Goal: Transaction & Acquisition: Purchase product/service

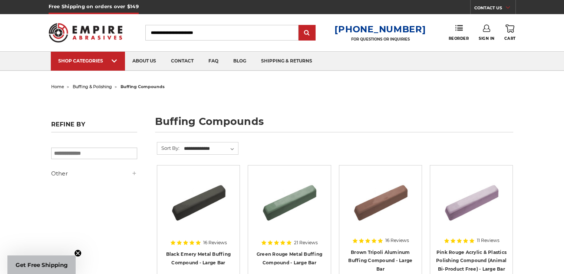
scroll to position [117, 0]
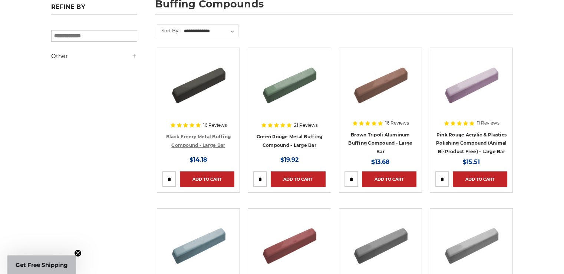
click at [201, 136] on link "Black Emery Metal Buffing Compound - Large Bar" at bounding box center [198, 141] width 65 height 14
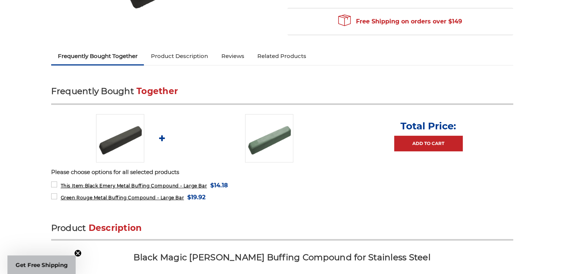
scroll to position [215, 0]
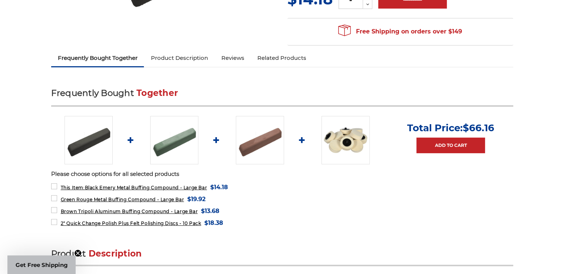
click at [182, 58] on link "Product Description" at bounding box center [179, 58] width 71 height 16
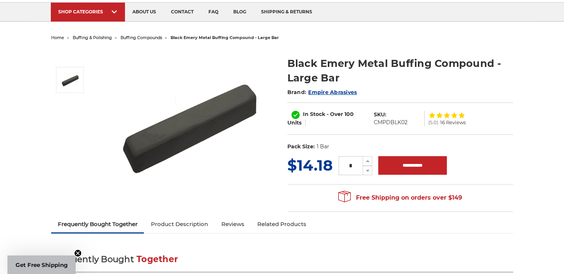
scroll to position [43, 0]
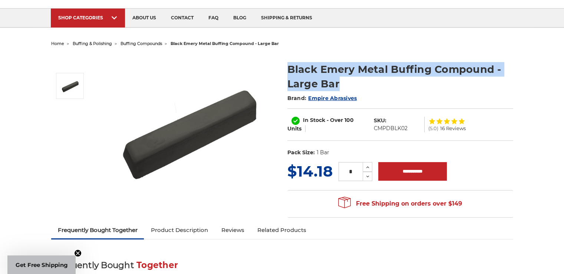
drag, startPoint x: 346, startPoint y: 83, endPoint x: 281, endPoint y: 70, distance: 66.5
click at [281, 70] on div "Black Emery Metal Buffing Compound - Large Bar Brand: Empire Abrasives In Stock…" at bounding box center [282, 135] width 473 height 173
copy div "Black Emery Metal Buffing Compound - Large Bar"
